Goal: Find specific page/section: Find specific page/section

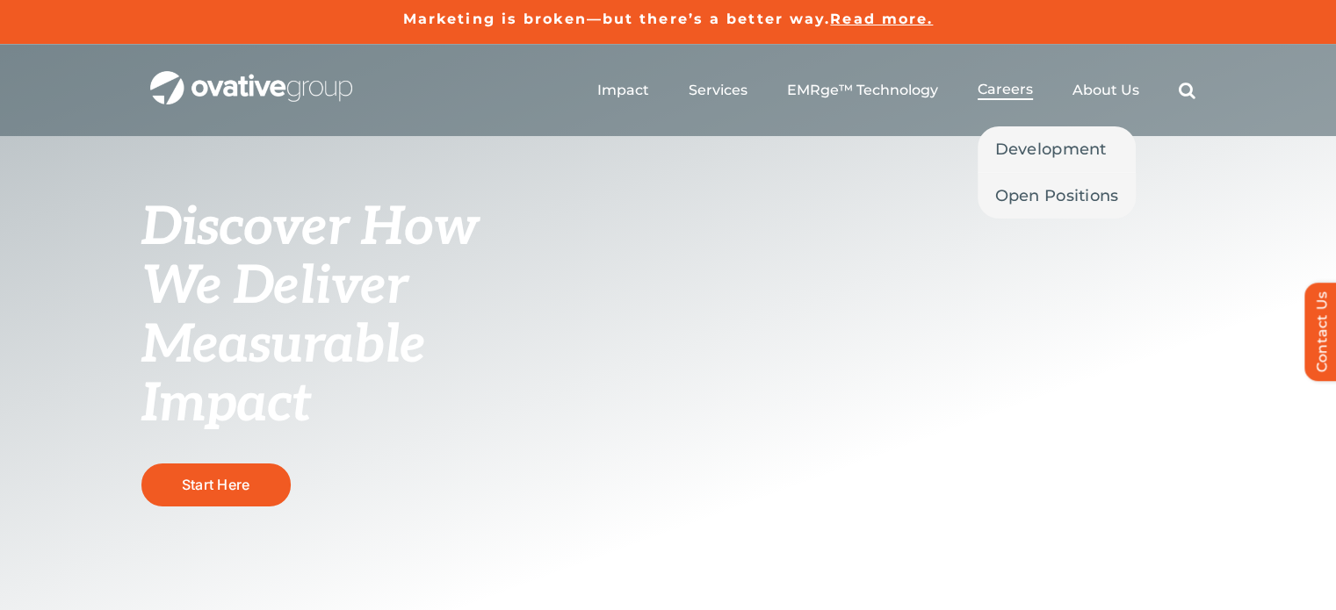
click at [984, 83] on span "Careers" at bounding box center [1004, 90] width 55 height 18
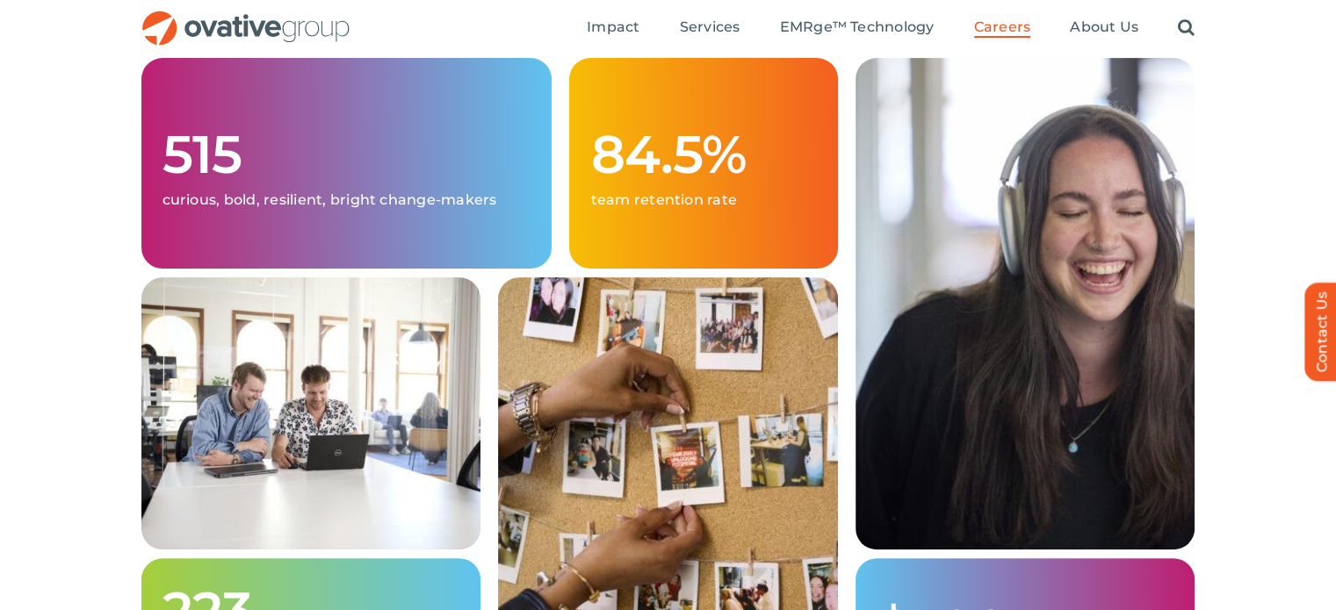
scroll to position [190, 0]
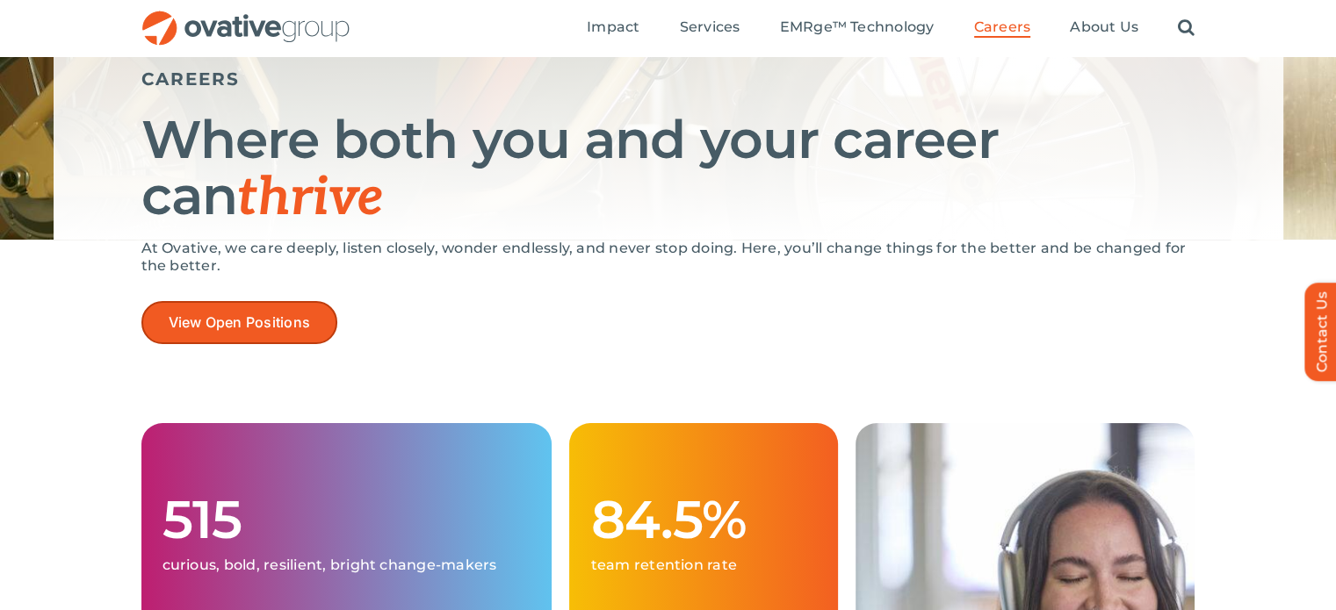
click at [259, 309] on link "View Open Positions" at bounding box center [239, 322] width 197 height 43
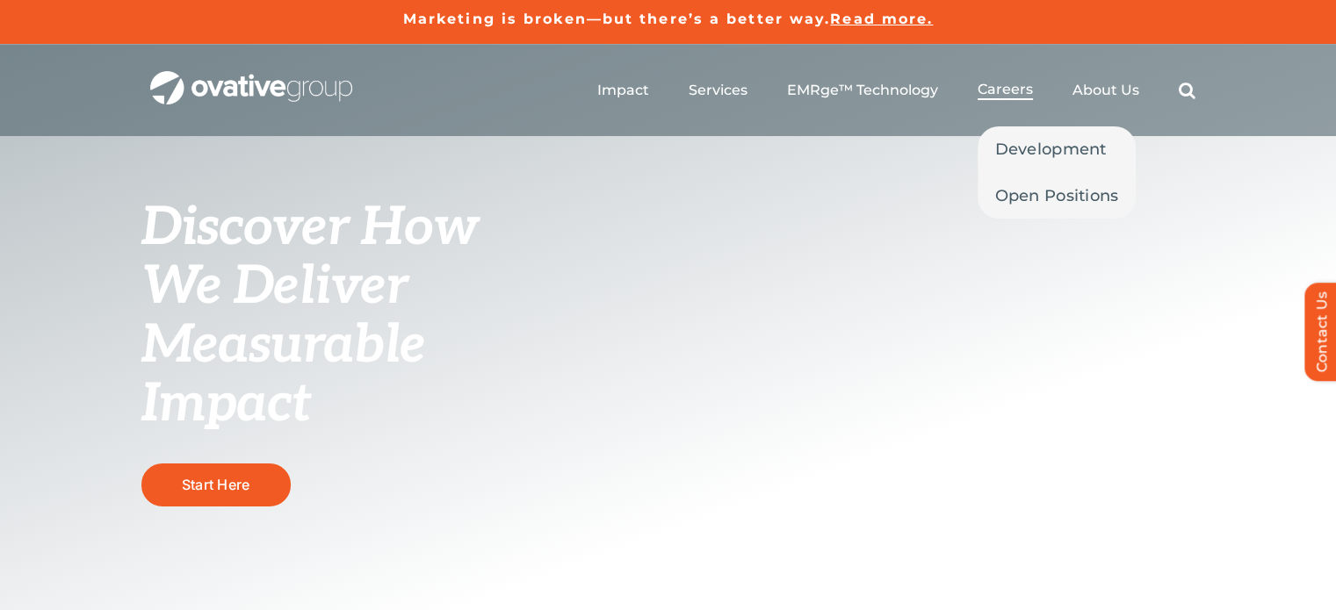
click at [1018, 90] on span "Careers" at bounding box center [1004, 90] width 55 height 18
